Goal: Find specific page/section: Find specific page/section

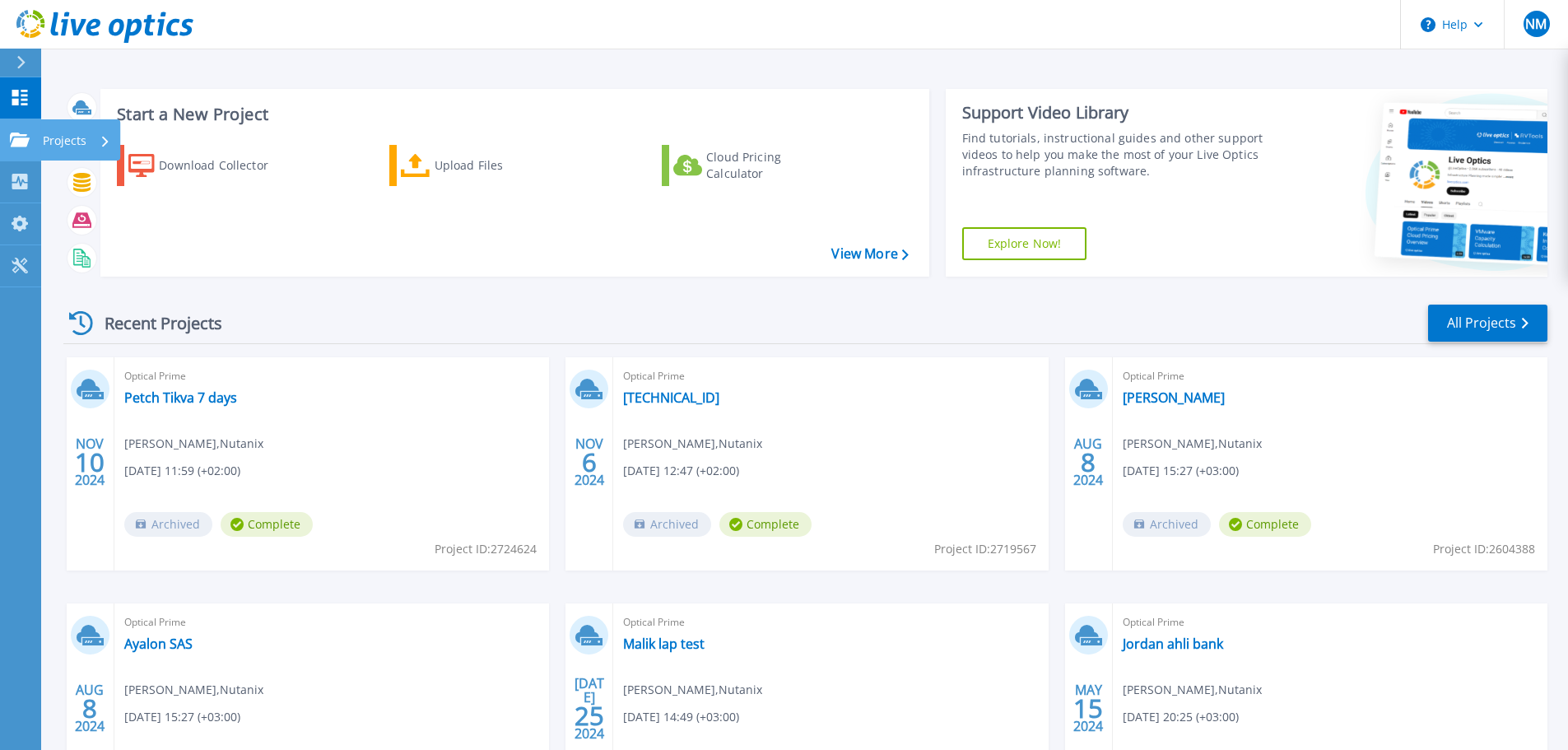
click at [13, 134] on icon at bounding box center [19, 140] width 19 height 14
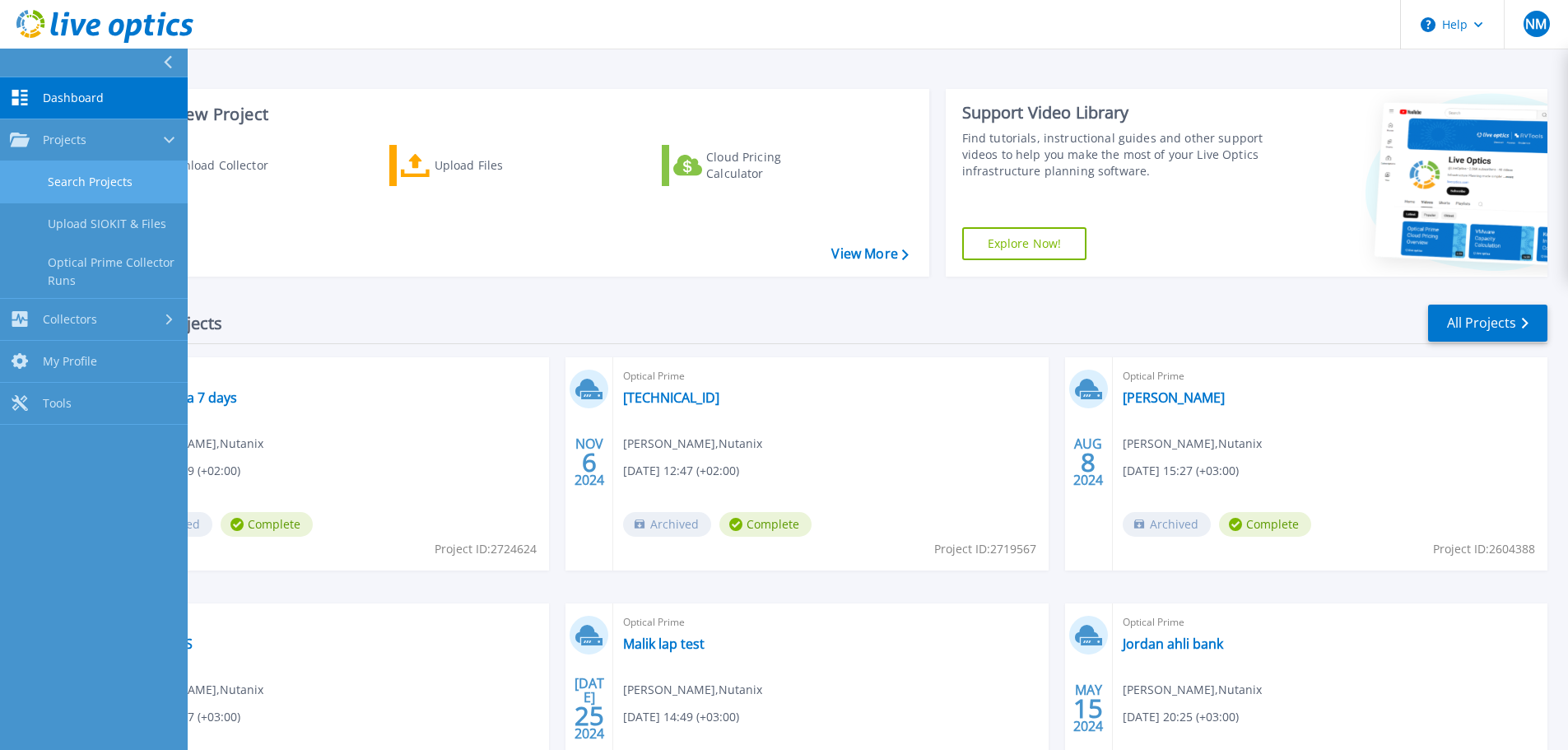
click at [93, 187] on link "Search Projects" at bounding box center [94, 181] width 187 height 42
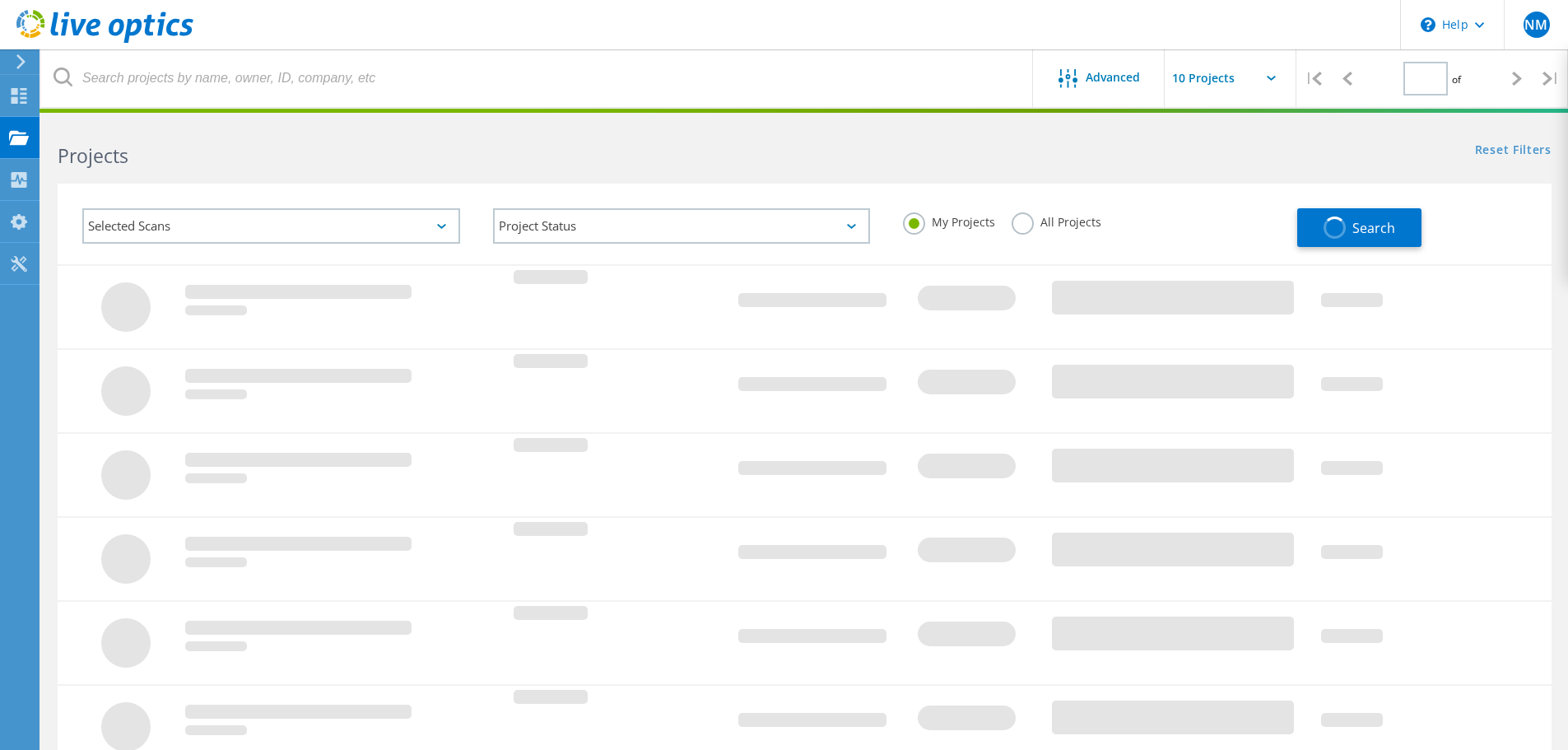
type input "1"
